Goal: Communication & Community: Answer question/provide support

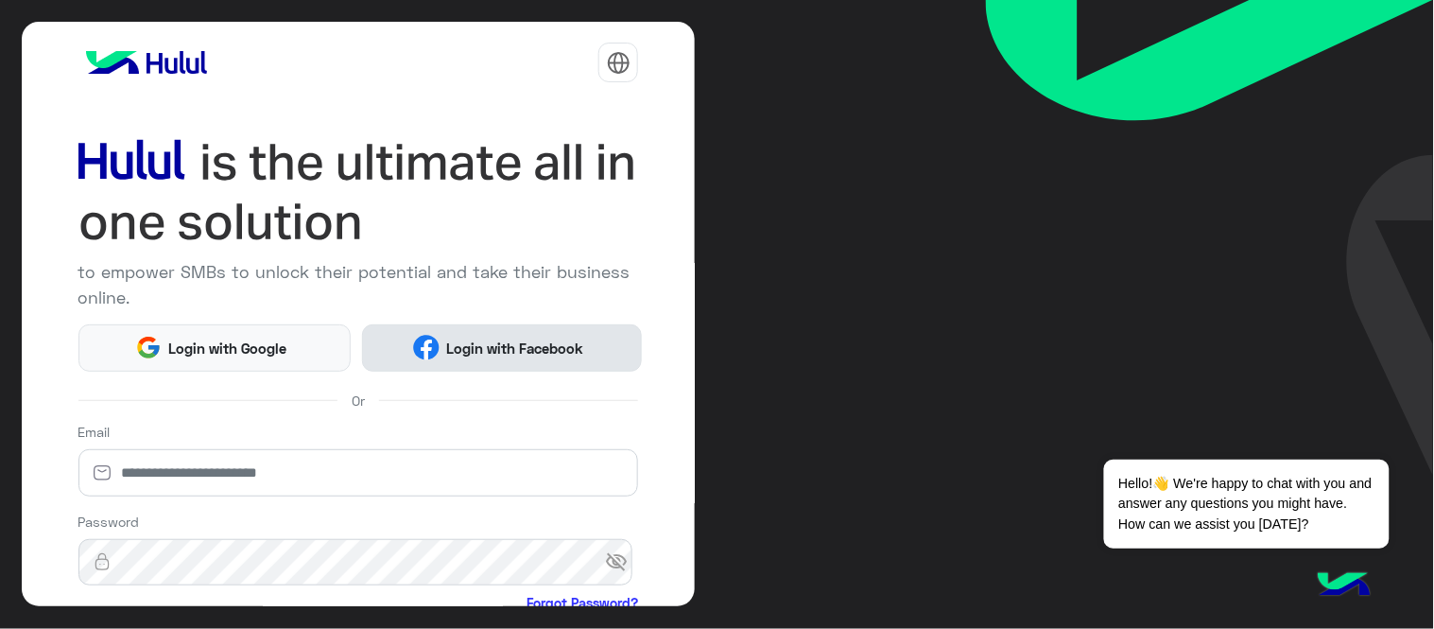
click at [521, 353] on span "Login with Facebook" at bounding box center [515, 348] width 151 height 22
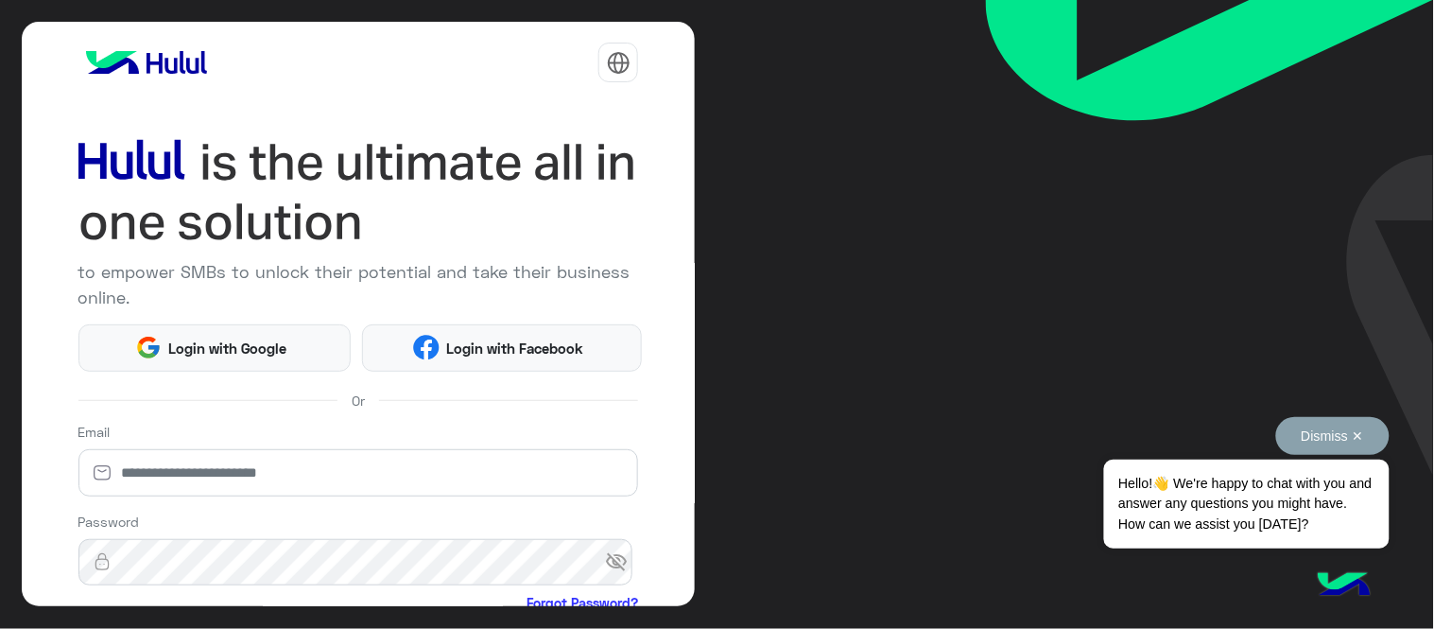
click at [1317, 449] on button "Dismiss ✕" at bounding box center [1332, 436] width 113 height 38
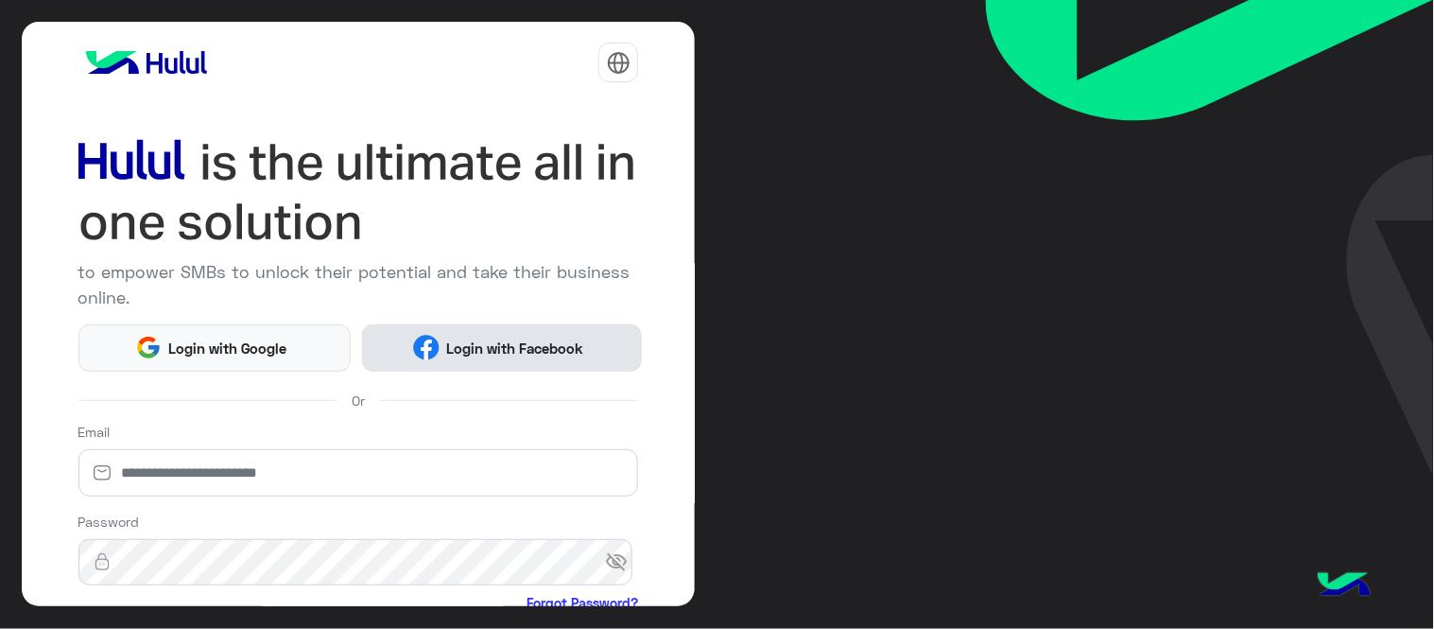
click at [541, 356] on span "Login with Facebook" at bounding box center [515, 348] width 151 height 22
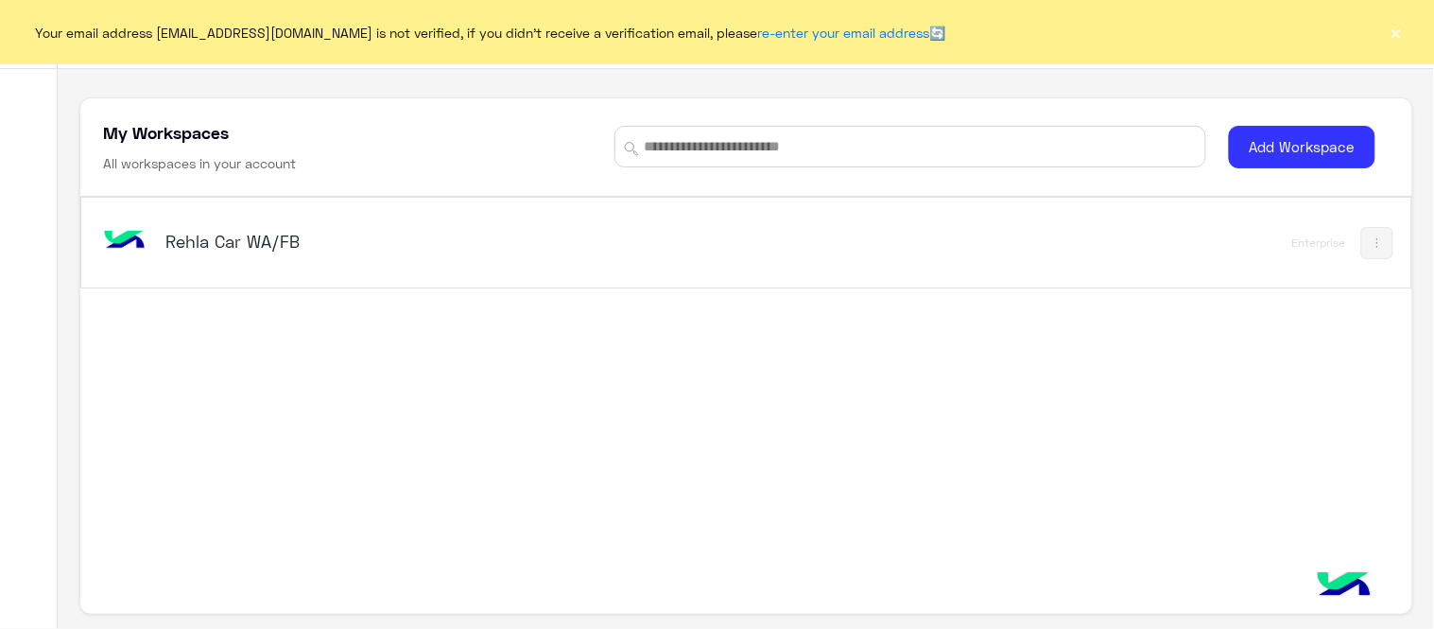
click at [1409, 35] on div "Your email address [EMAIL_ADDRESS][DOMAIN_NAME] is not verified, if you didn't …" at bounding box center [717, 32] width 1434 height 64
click at [1405, 32] on button "×" at bounding box center [1396, 32] width 19 height 19
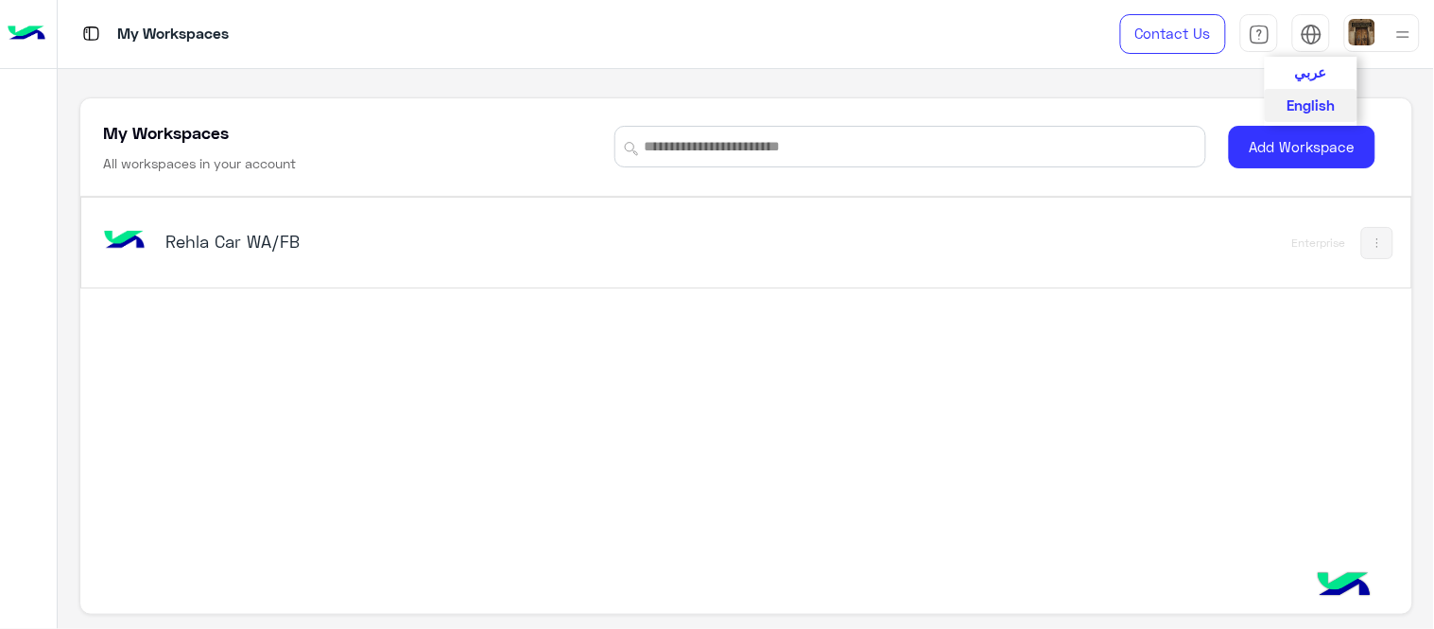
click at [1307, 72] on span "عربي" at bounding box center [1311, 71] width 32 height 17
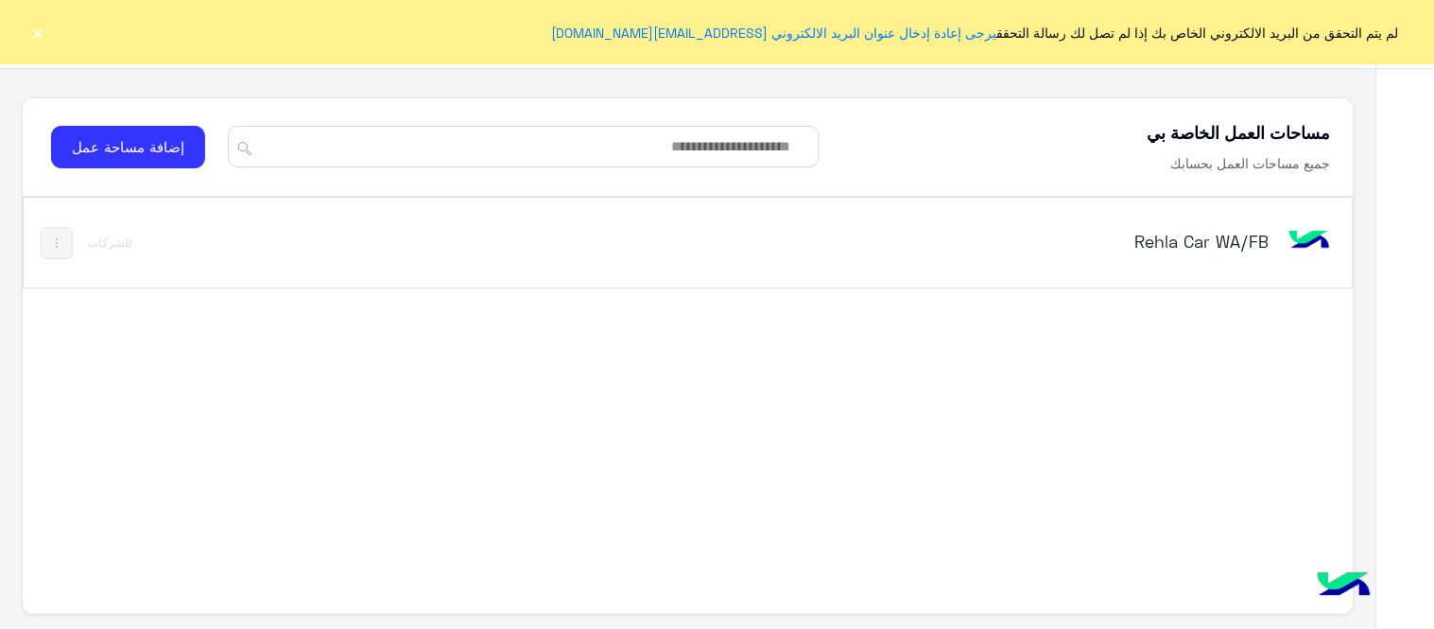
click at [1215, 231] on h5 "Rehla Car WA/FB" at bounding box center [1035, 241] width 466 height 23
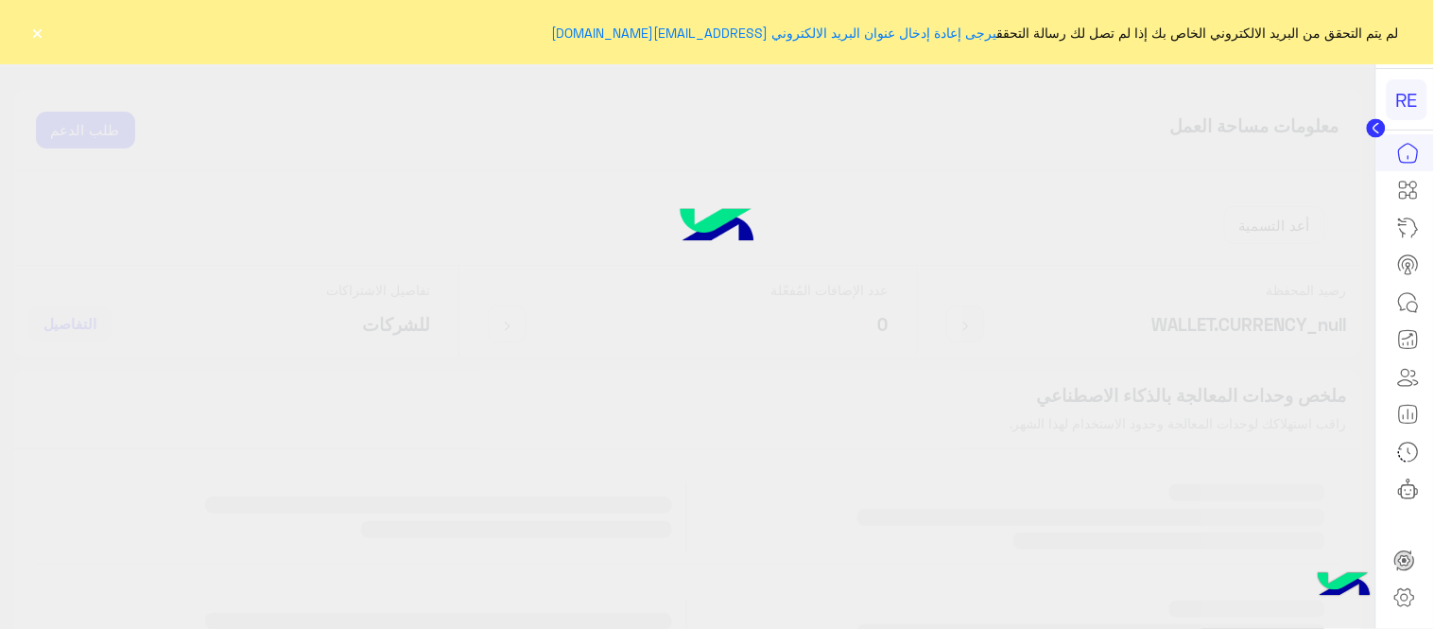
click at [38, 39] on button "×" at bounding box center [37, 32] width 19 height 19
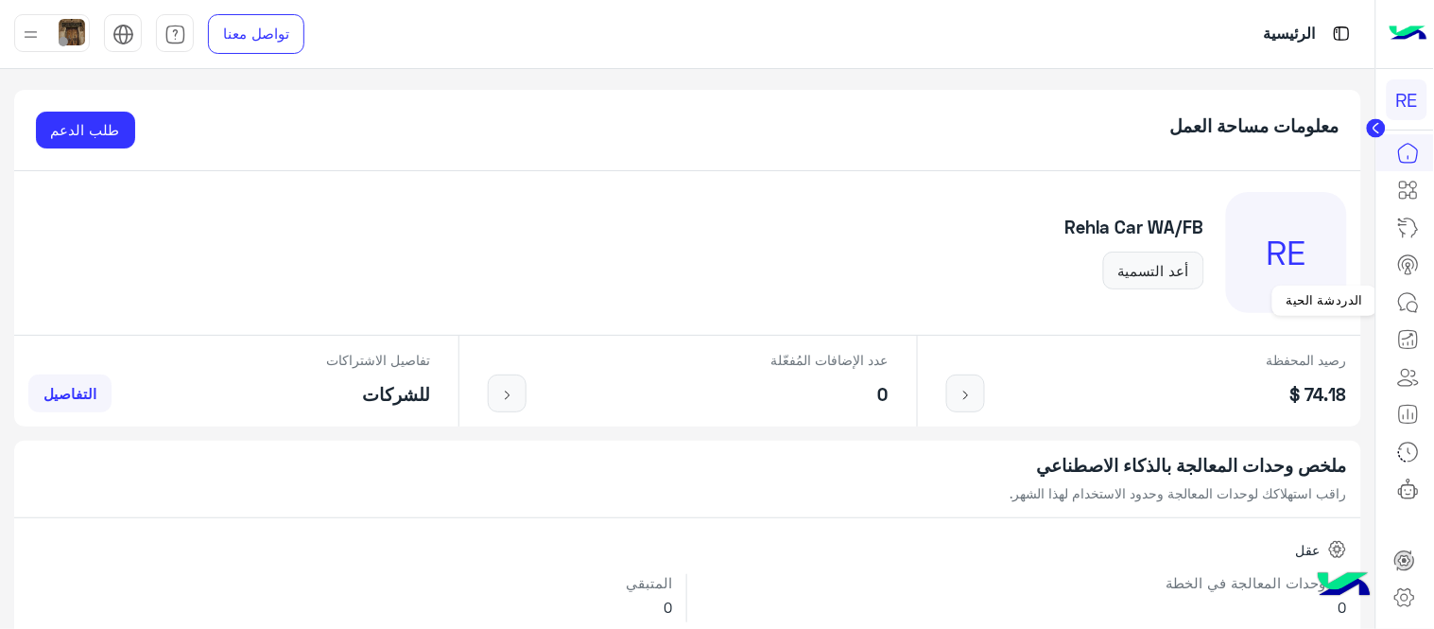
click at [1402, 291] on icon at bounding box center [1408, 302] width 23 height 23
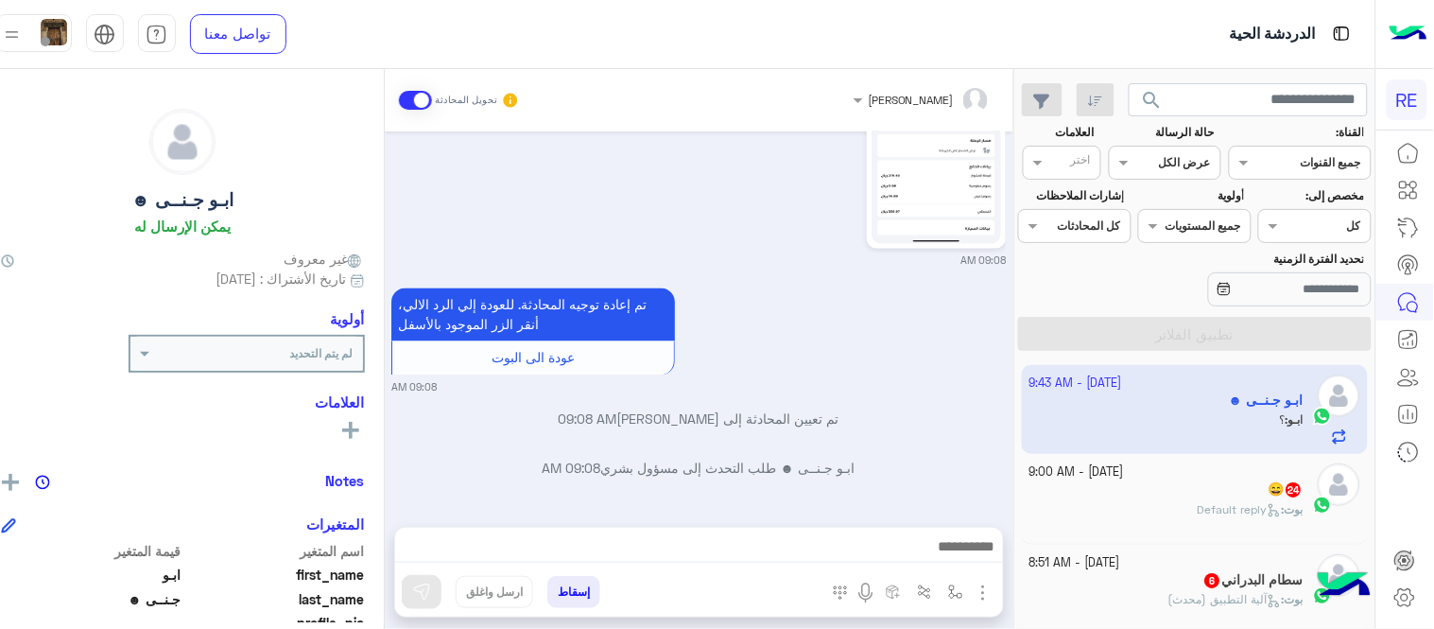
scroll to position [991, 0]
